Goal: Task Accomplishment & Management: Manage account settings

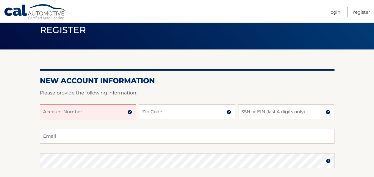
scroll to position [59, 0]
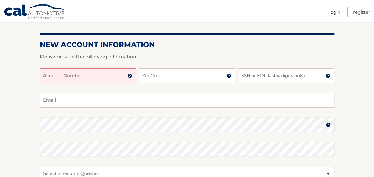
click at [103, 75] on input "Account Number" at bounding box center [88, 75] width 96 height 15
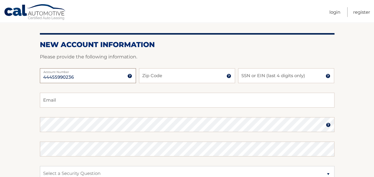
type input "44455990236"
click at [184, 74] on input "Zip Code" at bounding box center [187, 75] width 96 height 15
type input "07016"
click at [280, 78] on input "SSN or EIN (last 4 digits only)" at bounding box center [286, 75] width 96 height 15
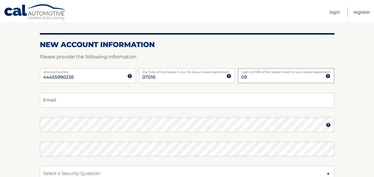
type input "0"
type input "6473"
click at [162, 103] on input "Email" at bounding box center [187, 100] width 295 height 15
type input "cotyjopia@gmail.com"
click at [330, 125] on img at bounding box center [328, 124] width 5 height 5
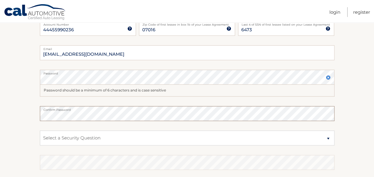
scroll to position [119, 0]
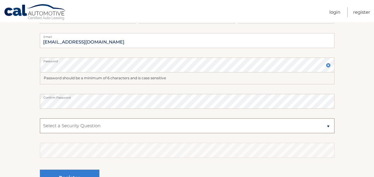
click at [328, 127] on select "Select a Security Question What was the name of your elementary school? What is…" at bounding box center [187, 125] width 295 height 15
select select "2"
click at [40, 118] on select "Select a Security Question What was the name of your elementary school? What is…" at bounding box center [187, 125] width 295 height 15
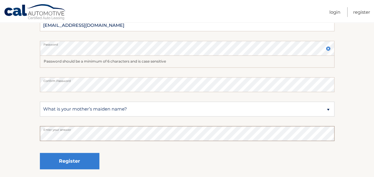
scroll to position [149, 0]
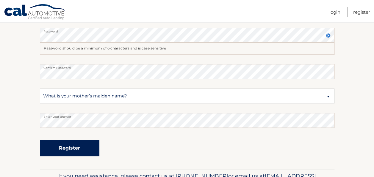
click at [61, 147] on button "Register" at bounding box center [69, 148] width 59 height 16
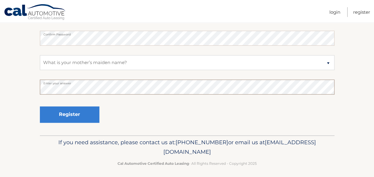
scroll to position [197, 0]
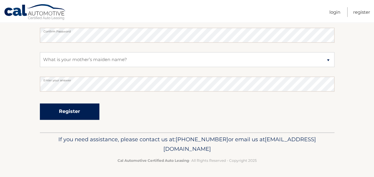
click at [68, 114] on button "Register" at bounding box center [69, 111] width 59 height 16
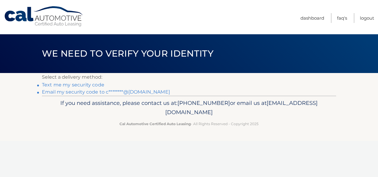
click at [86, 89] on link "Email my security code to c********@gmail.com" at bounding box center [106, 92] width 128 height 6
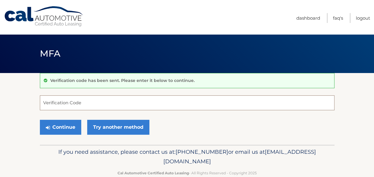
click at [96, 104] on input "Verification Code" at bounding box center [187, 102] width 295 height 15
paste input "363845"
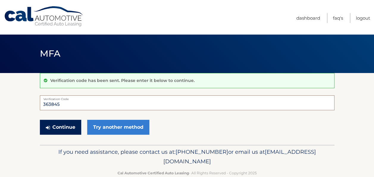
type input "363845"
click at [64, 123] on button "Continue" at bounding box center [60, 127] width 41 height 15
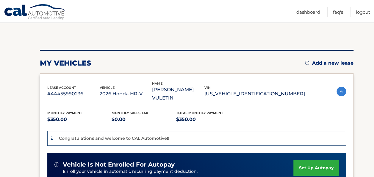
scroll to position [59, 0]
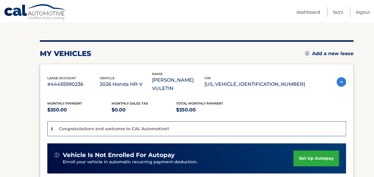
click at [321, 159] on link "set up autopay" at bounding box center [315, 158] width 45 height 16
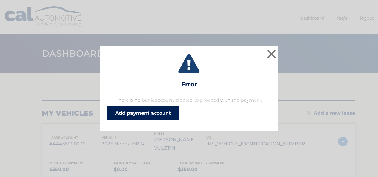
click at [146, 115] on link "Add payment account" at bounding box center [142, 113] width 71 height 14
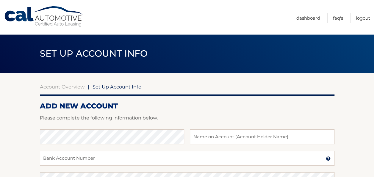
scroll to position [30, 0]
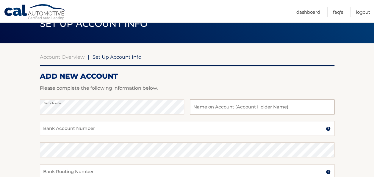
click at [230, 110] on input "text" at bounding box center [262, 106] width 144 height 15
type input "Daniel Rochefort"
click at [135, 129] on input "Bank Account Number" at bounding box center [187, 128] width 295 height 15
type input "9116974614"
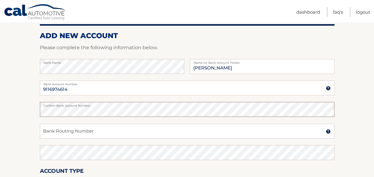
scroll to position [89, 0]
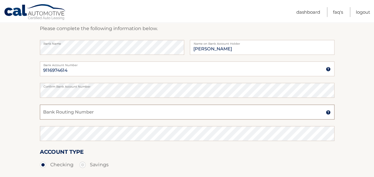
click at [118, 114] on input "Bank Routing Number" at bounding box center [187, 111] width 295 height 15
type input "266086554"
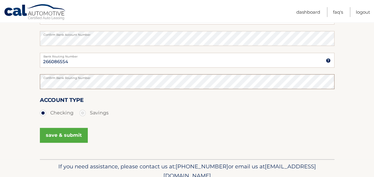
scroll to position [149, 0]
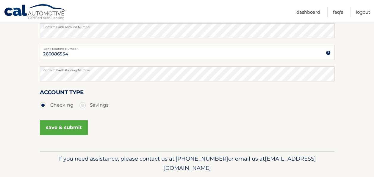
click at [74, 126] on button "save & submit" at bounding box center [64, 127] width 48 height 15
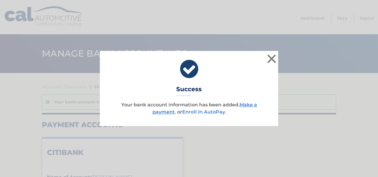
click at [203, 112] on link "Enroll In AutoPay" at bounding box center [203, 112] width 43 height 6
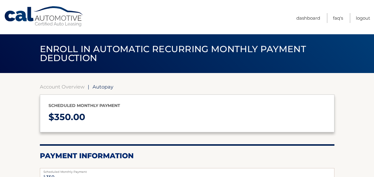
select select "MGVkZmEyZDMtYjRiMS00NzRmLWI0ODUtN2JkZDZiYjdjYzJm"
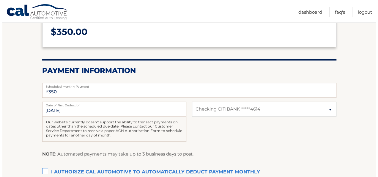
scroll to position [119, 0]
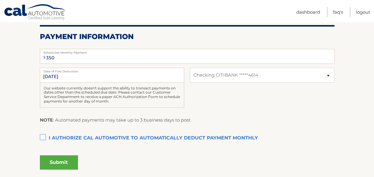
click at [41, 138] on label "I authorize cal automotive to automatically deduct payment monthly This checkbo…" at bounding box center [187, 138] width 295 height 12
click at [0, 0] on input "I authorize cal automotive to automatically deduct payment monthly This checkbo…" at bounding box center [0, 0] width 0 height 0
click at [62, 161] on button "Submit" at bounding box center [59, 162] width 38 height 14
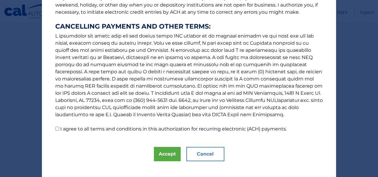
scroll to position [111, 0]
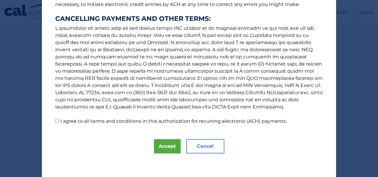
click at [55, 121] on input "I agree to all terms and conditions in this authorization for recurring electro…" at bounding box center [57, 121] width 4 height 4
checkbox input "true"
click at [165, 149] on button "Accept" at bounding box center [167, 146] width 27 height 14
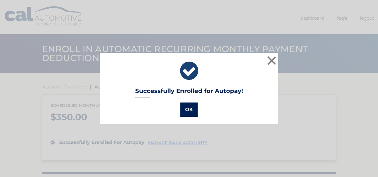
click at [184, 108] on button "OK" at bounding box center [189, 109] width 17 height 14
